Goal: Information Seeking & Learning: Find specific fact

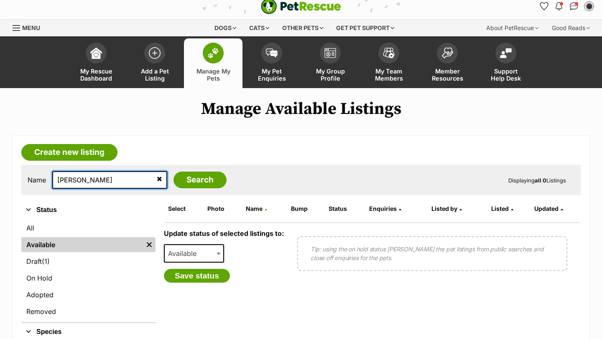
click at [64, 180] on input "[PERSON_NAME]" at bounding box center [109, 180] width 115 height 18
click at [79, 180] on input "[PERSON_NAME]" at bounding box center [109, 180] width 115 height 18
drag, startPoint x: 88, startPoint y: 186, endPoint x: 65, endPoint y: 186, distance: 22.6
click at [65, 186] on input "[PERSON_NAME]" at bounding box center [109, 180] width 115 height 18
type input "di"
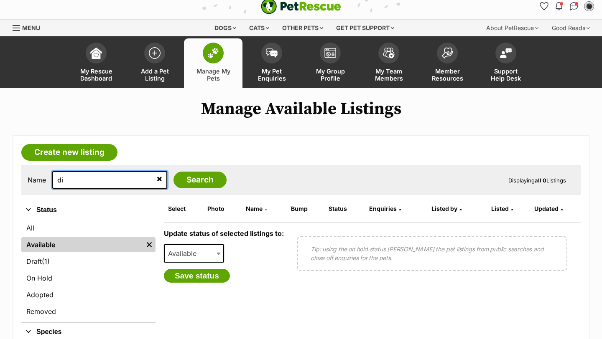
click at [173, 172] on input "Search" at bounding box center [199, 180] width 53 height 17
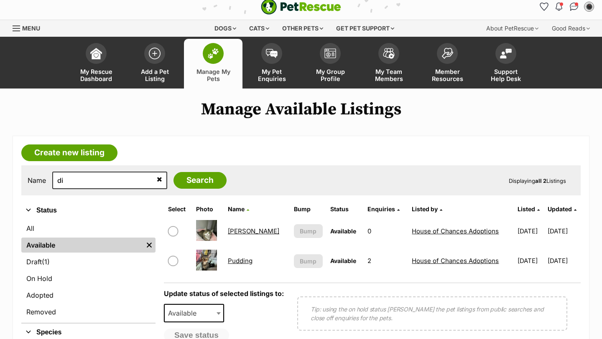
click at [244, 231] on link "[PERSON_NAME]" at bounding box center [253, 231] width 51 height 8
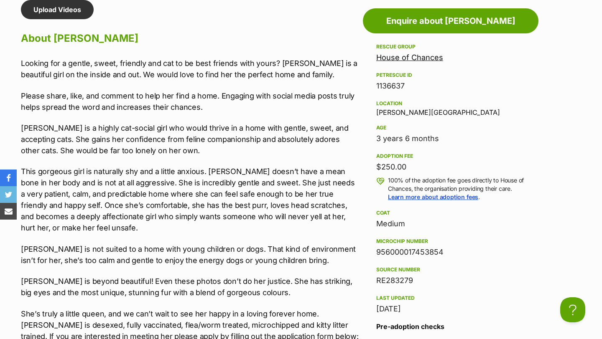
click at [397, 251] on div "956000017453854" at bounding box center [450, 252] width 149 height 12
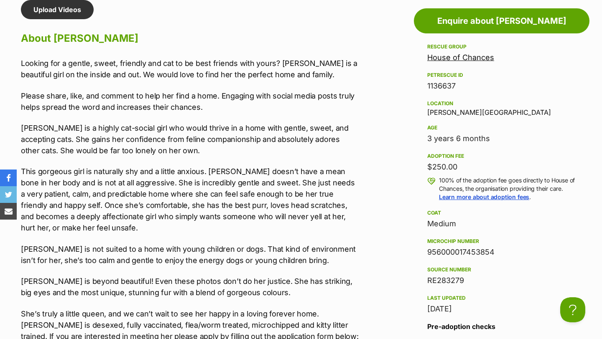
copy div "956000017453854"
drag, startPoint x: 397, startPoint y: 251, endPoint x: 345, endPoint y: 1, distance: 255.6
click at [0, 0] on section "House of Chances A member of PetRescue since 2022 🎉 TOTAL PETS LISTED 1,257 TOT…" at bounding box center [301, 156] width 602 height 1578
